Goal: Information Seeking & Learning: Find specific fact

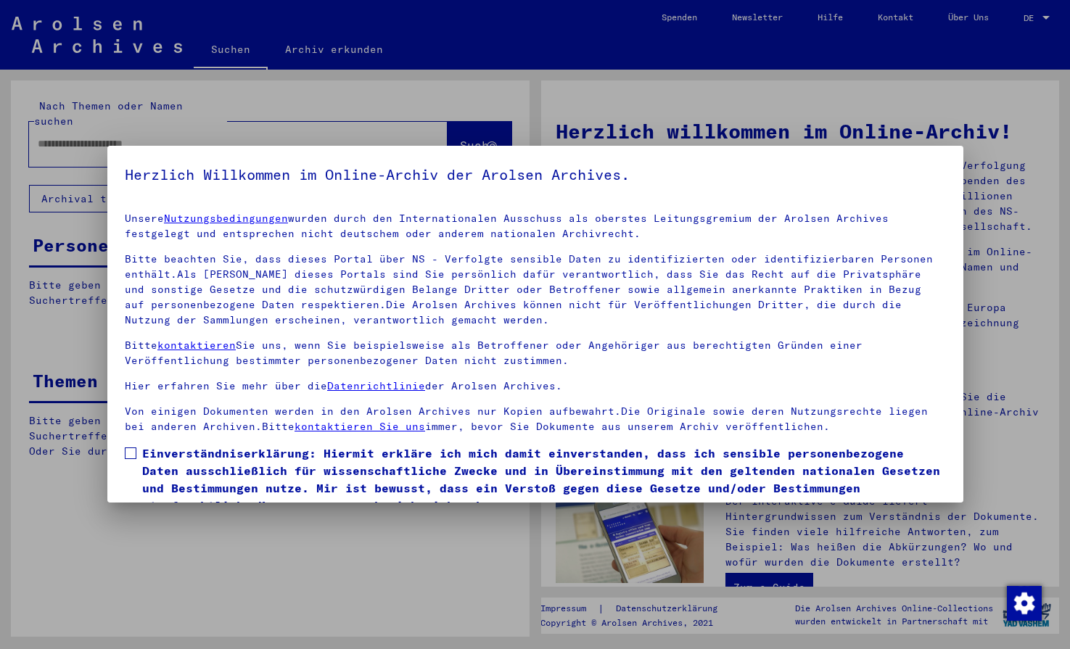
type input "**********"
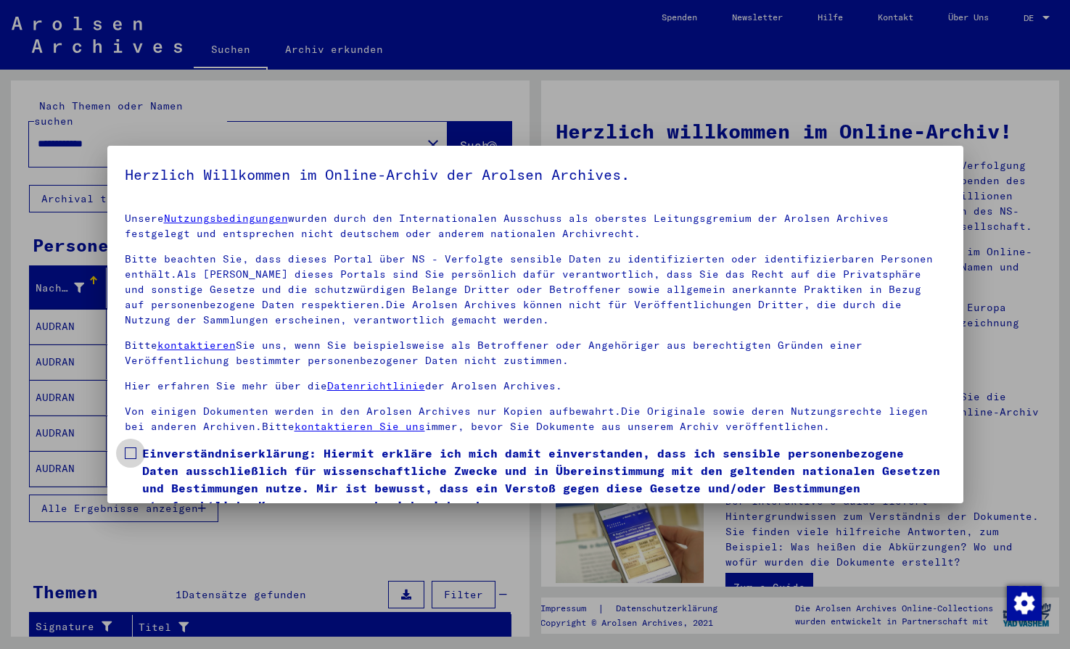
click at [130, 456] on span at bounding box center [131, 453] width 12 height 12
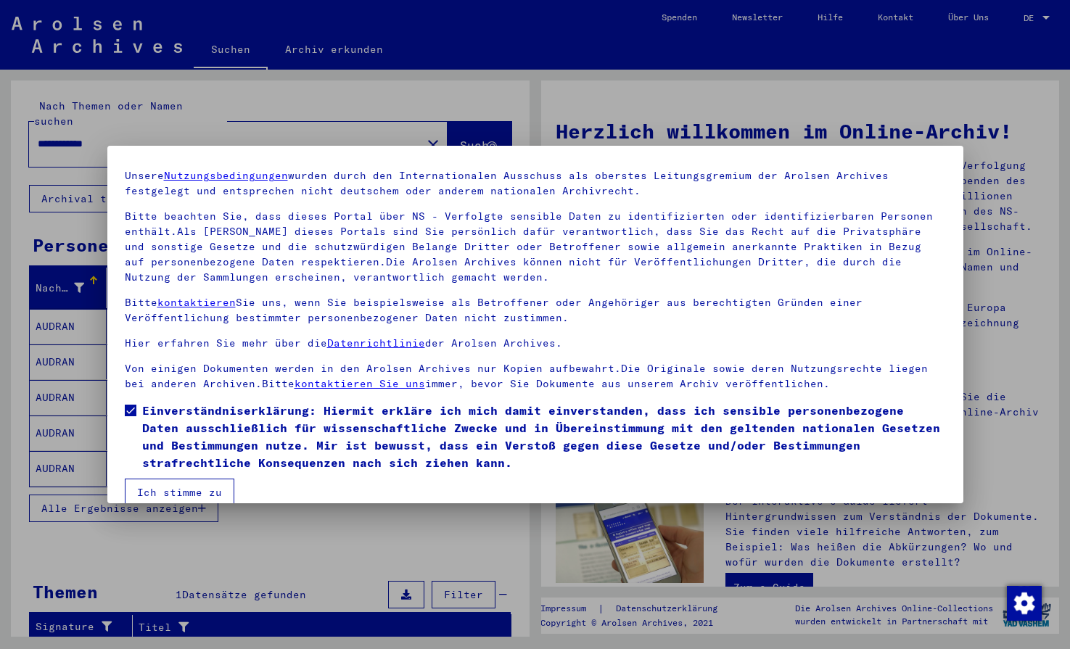
scroll to position [65, 0]
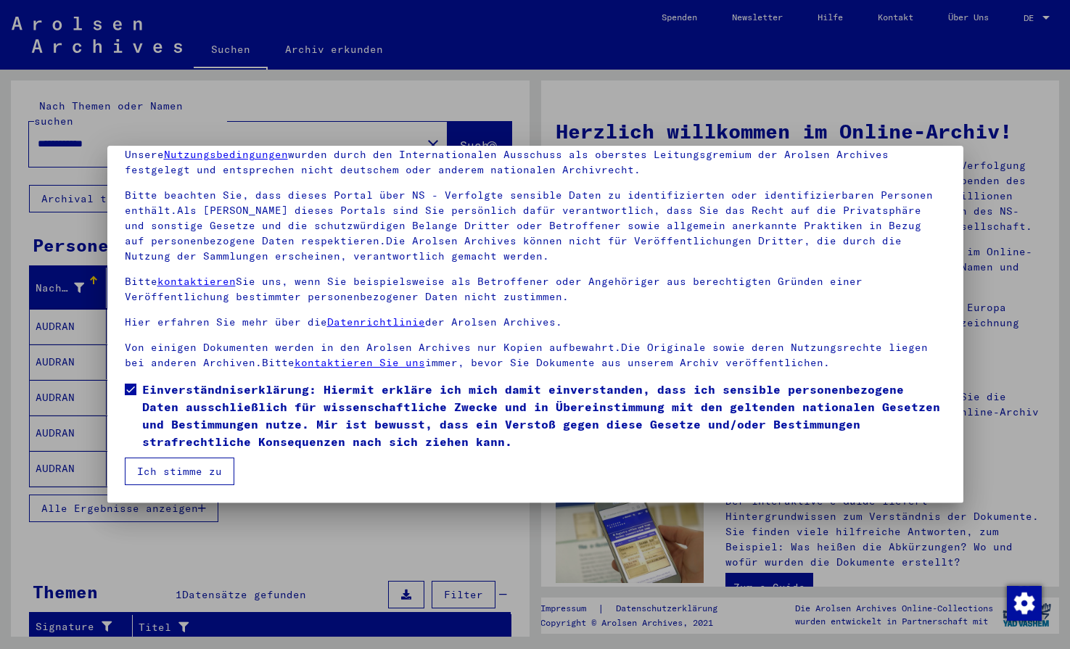
click at [145, 470] on button "Ich stimme zu" at bounding box center [180, 472] width 110 height 28
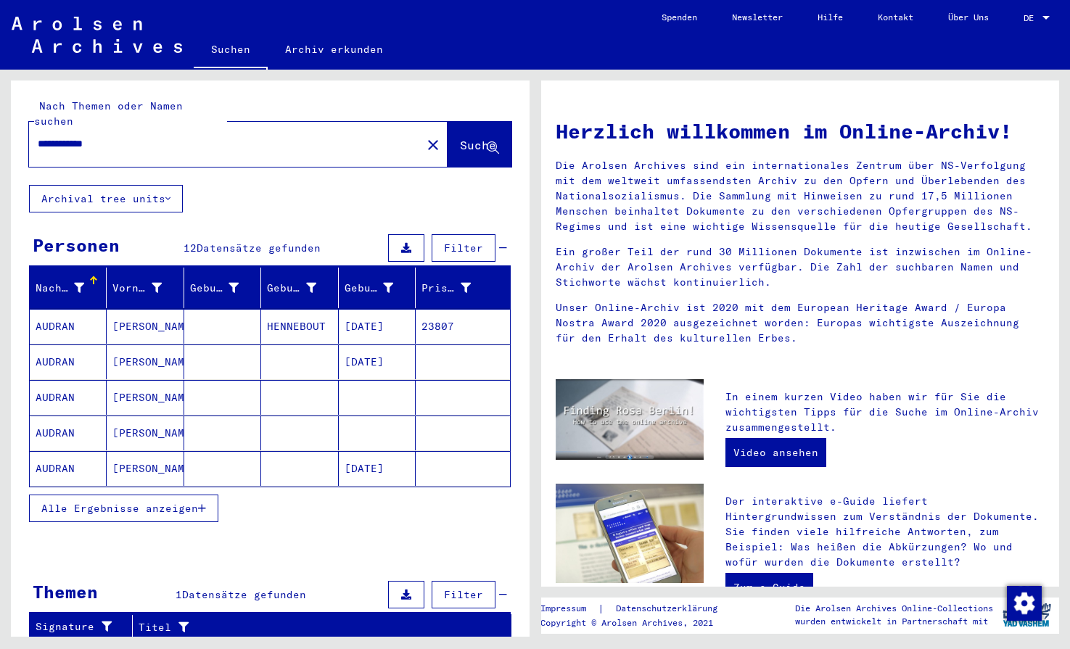
click at [445, 309] on mat-cell "23807" at bounding box center [463, 326] width 94 height 35
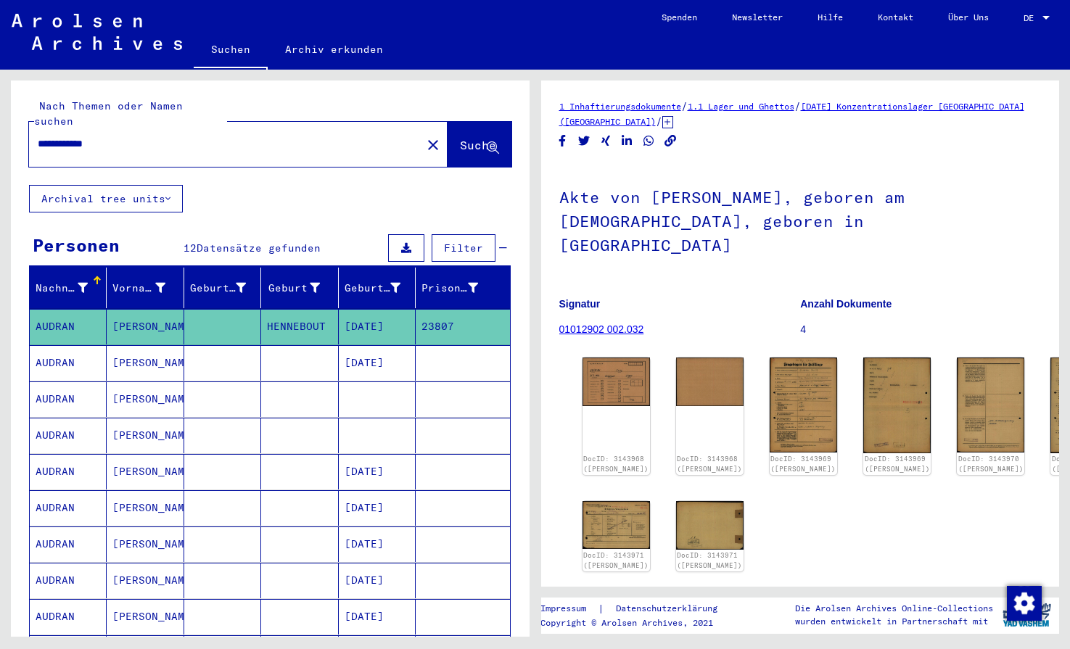
click at [371, 460] on mat-cell "[DATE]" at bounding box center [377, 472] width 77 height 36
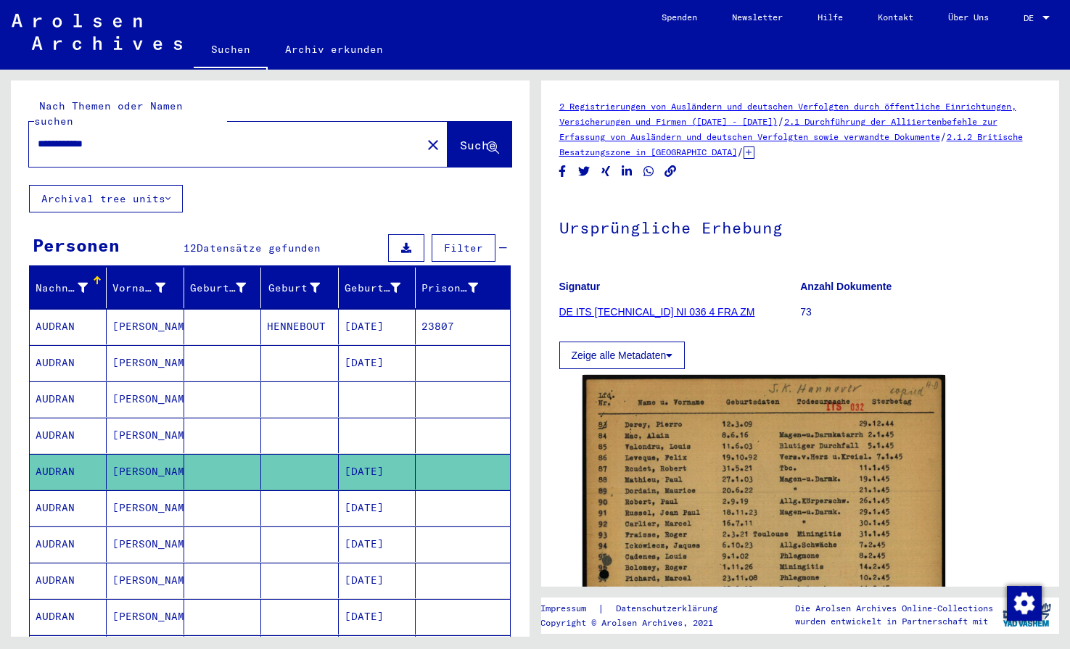
click at [373, 495] on mat-cell "[DATE]" at bounding box center [377, 508] width 77 height 36
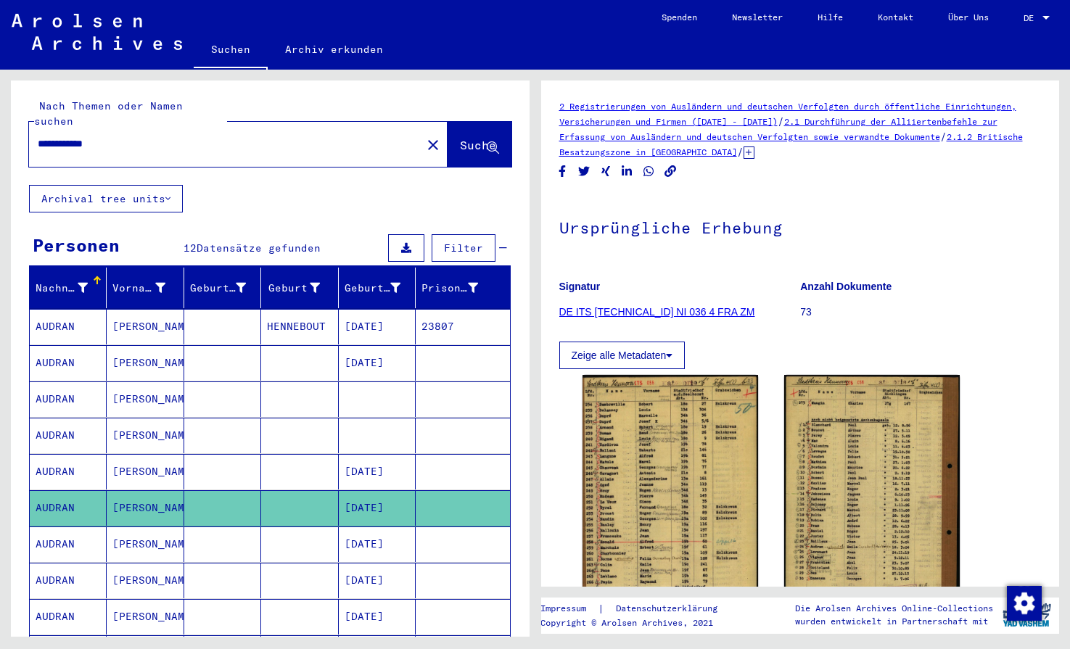
click at [373, 528] on mat-cell "[DATE]" at bounding box center [377, 545] width 77 height 36
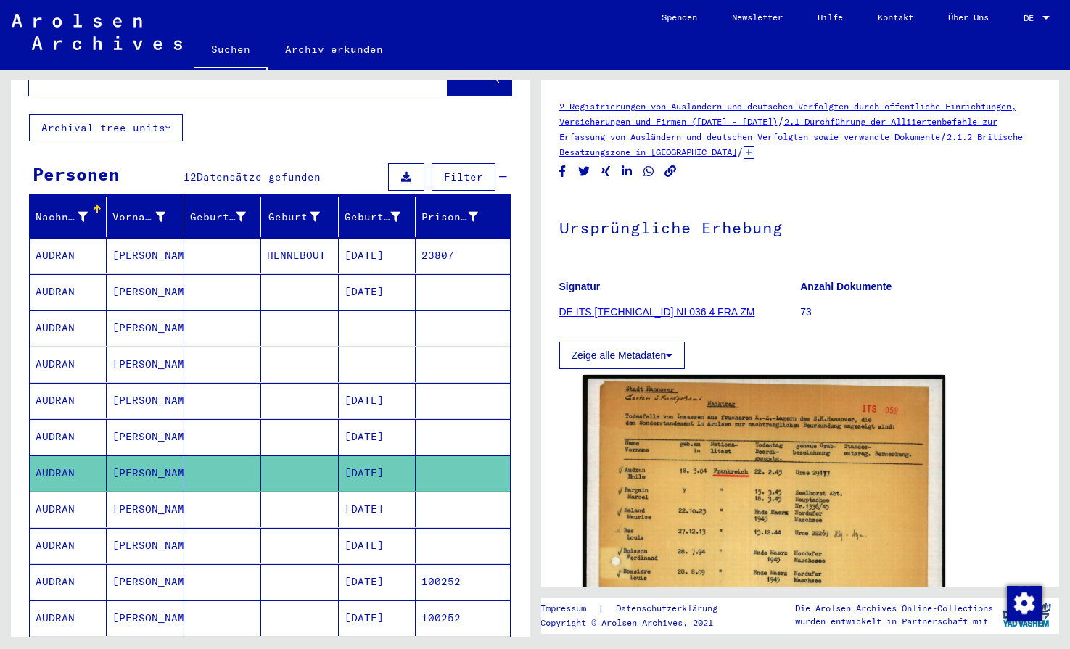
scroll to position [85, 0]
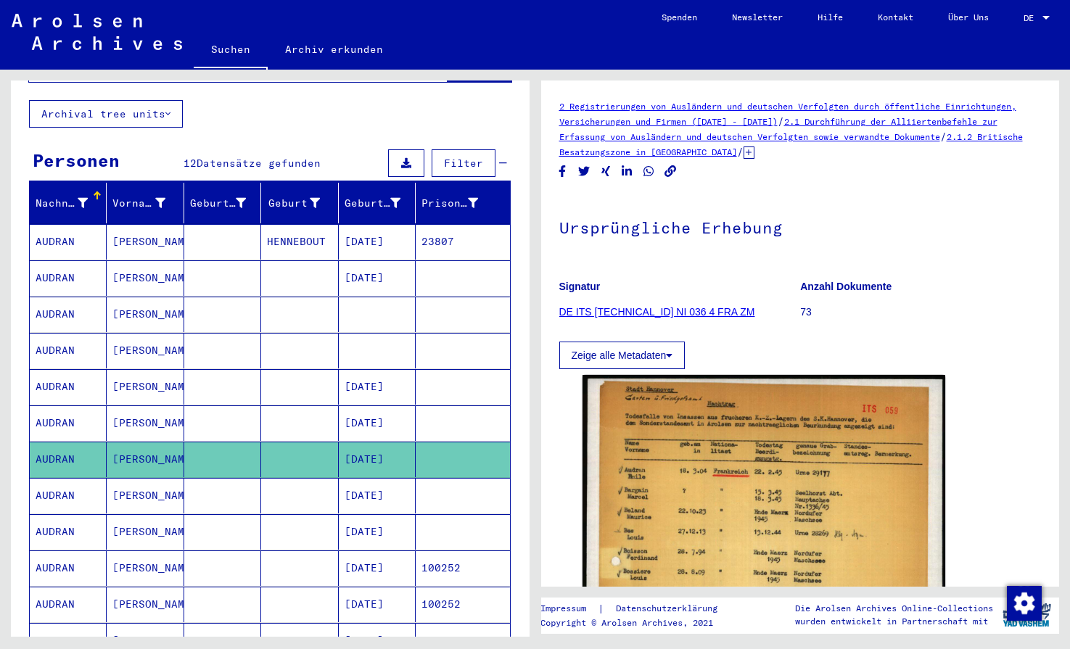
click at [368, 550] on mat-cell "[DATE]" at bounding box center [377, 568] width 77 height 36
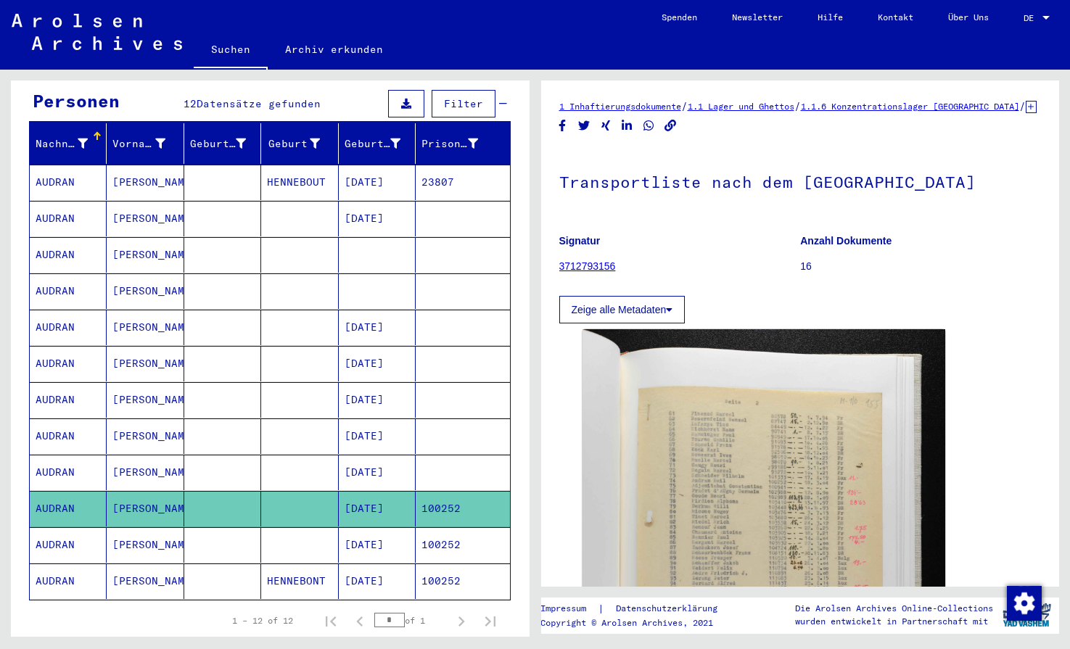
scroll to position [156, 0]
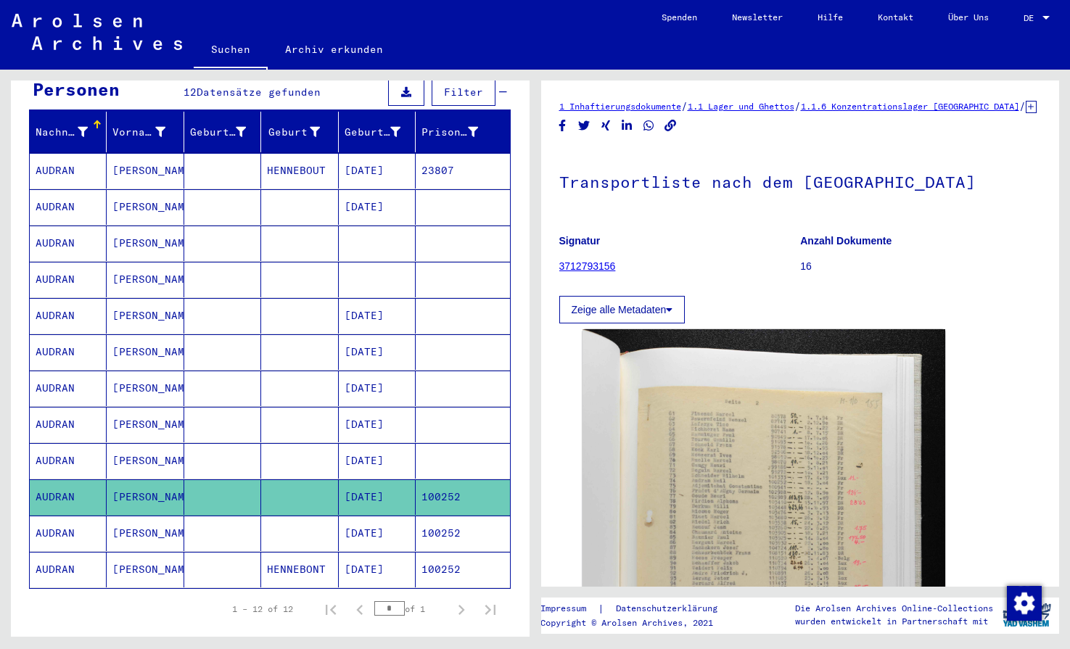
click at [373, 524] on mat-cell "[DATE]" at bounding box center [377, 534] width 77 height 36
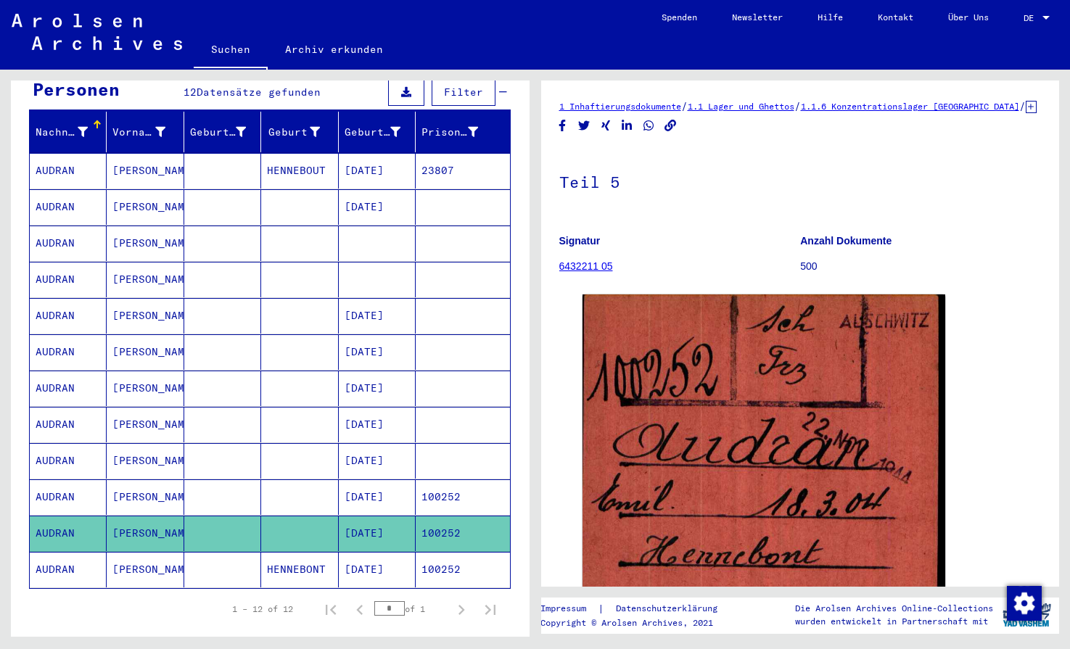
click at [452, 162] on mat-cell "23807" at bounding box center [463, 171] width 94 height 36
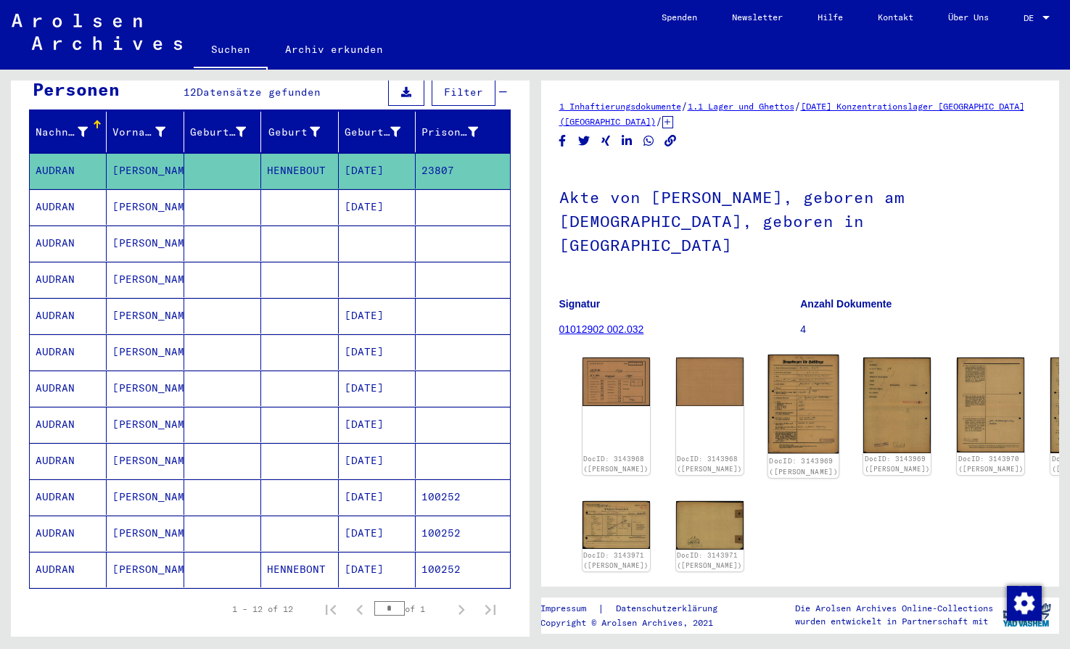
click at [768, 366] on img at bounding box center [803, 404] width 71 height 99
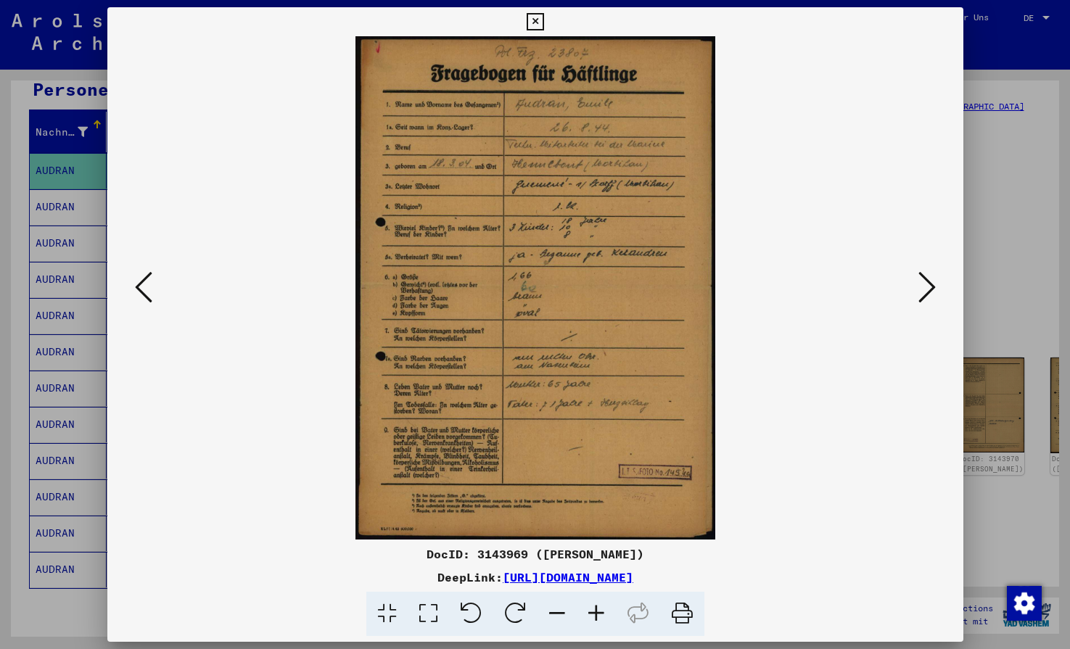
scroll to position [156, 0]
